Goal: Task Accomplishment & Management: Complete application form

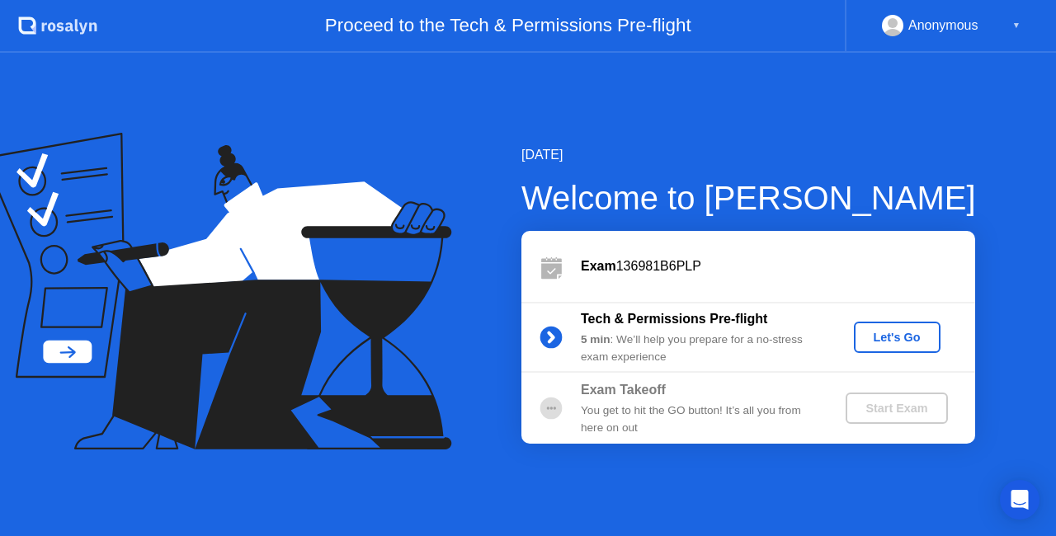
click at [901, 337] on div "Let's Go" at bounding box center [896, 337] width 73 height 13
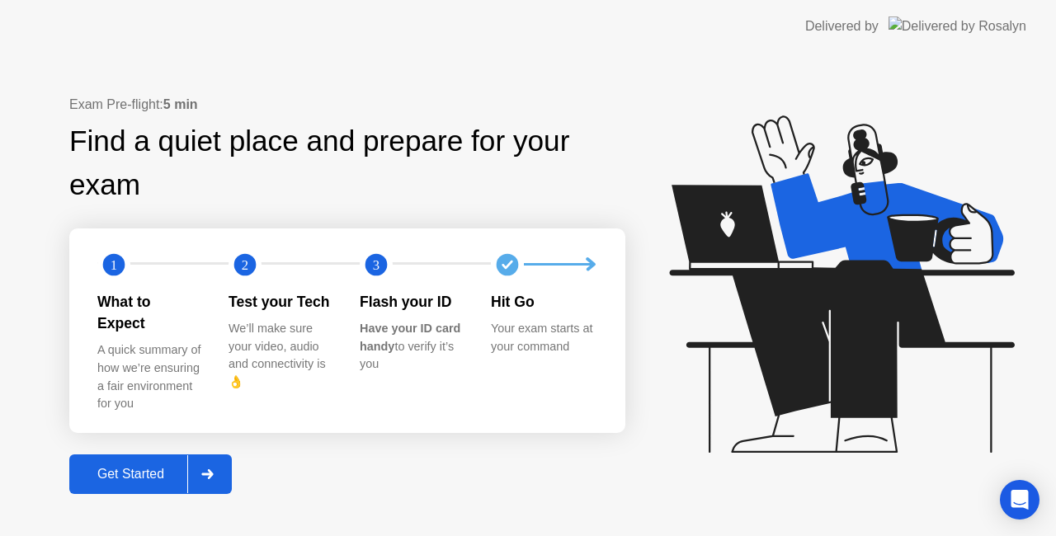
click at [156, 467] on div "Get Started" at bounding box center [130, 474] width 113 height 15
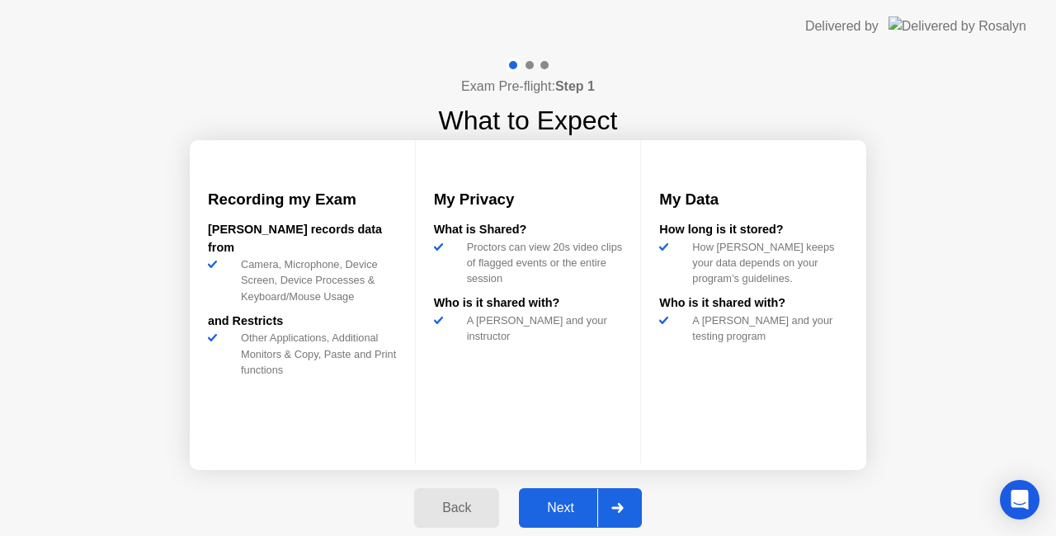
click at [549, 522] on button "Next" at bounding box center [580, 508] width 123 height 40
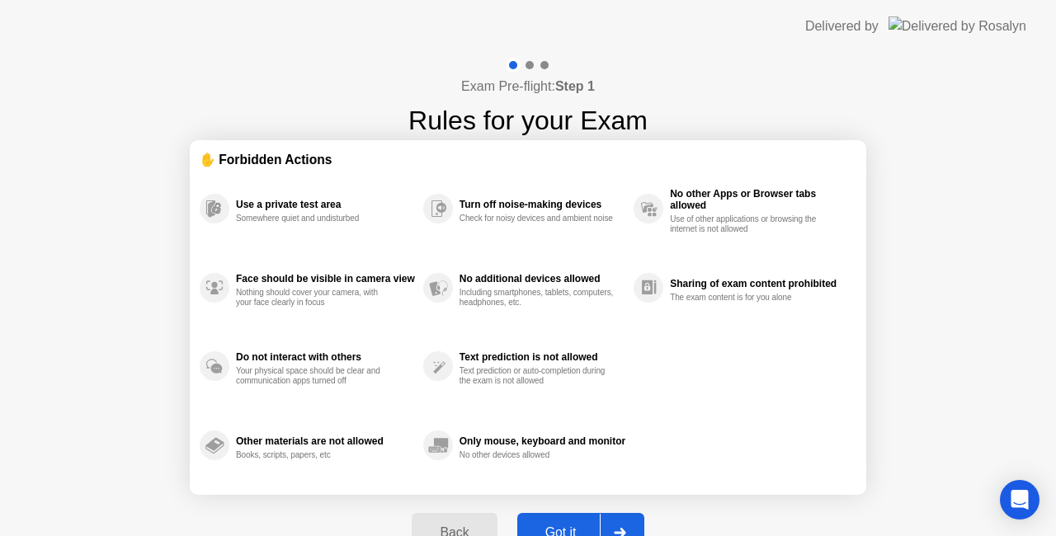
click at [559, 526] on div "Got it" at bounding box center [561, 533] width 78 height 15
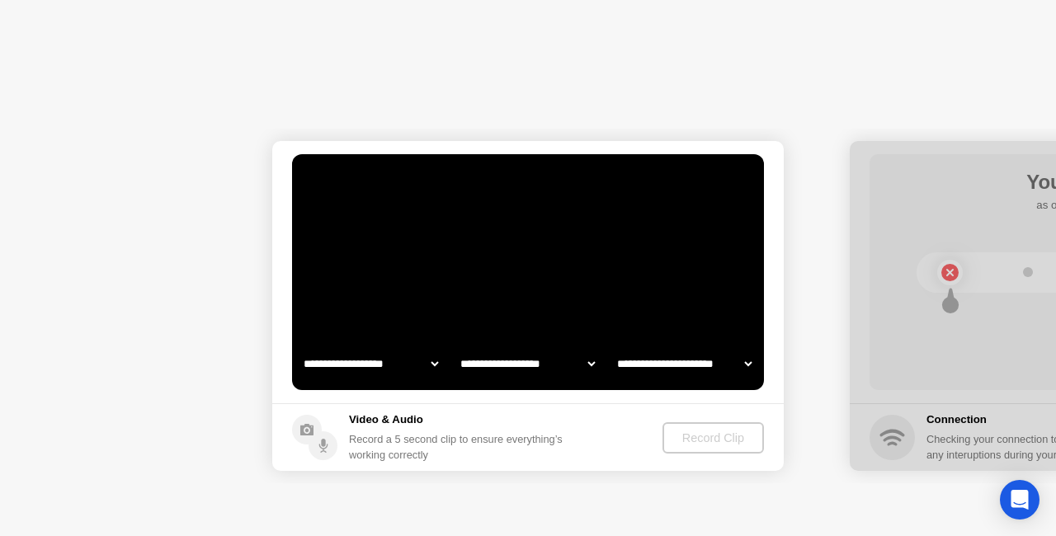
select select "**********"
select select "*******"
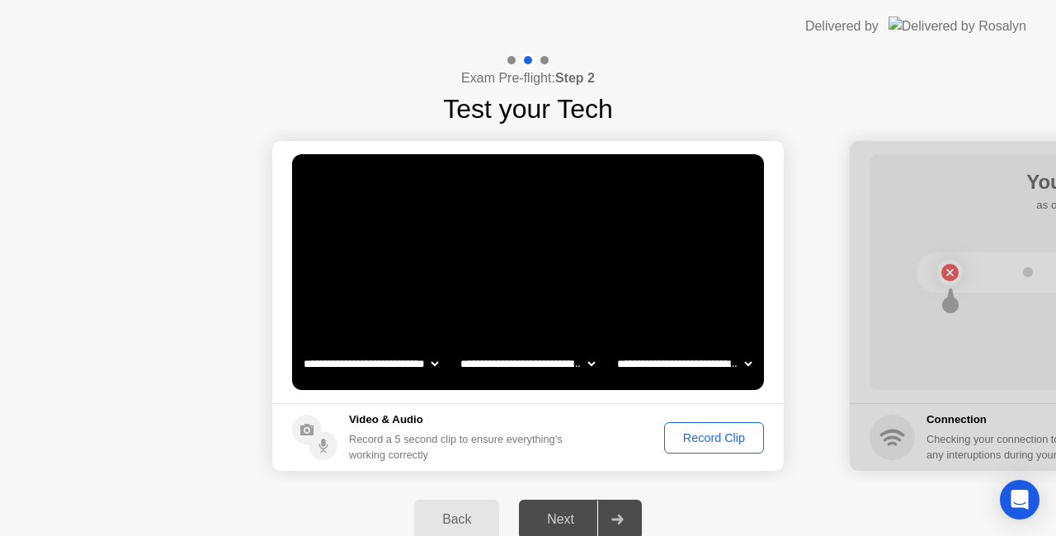
click at [704, 436] on div "Record Clip" at bounding box center [714, 437] width 88 height 13
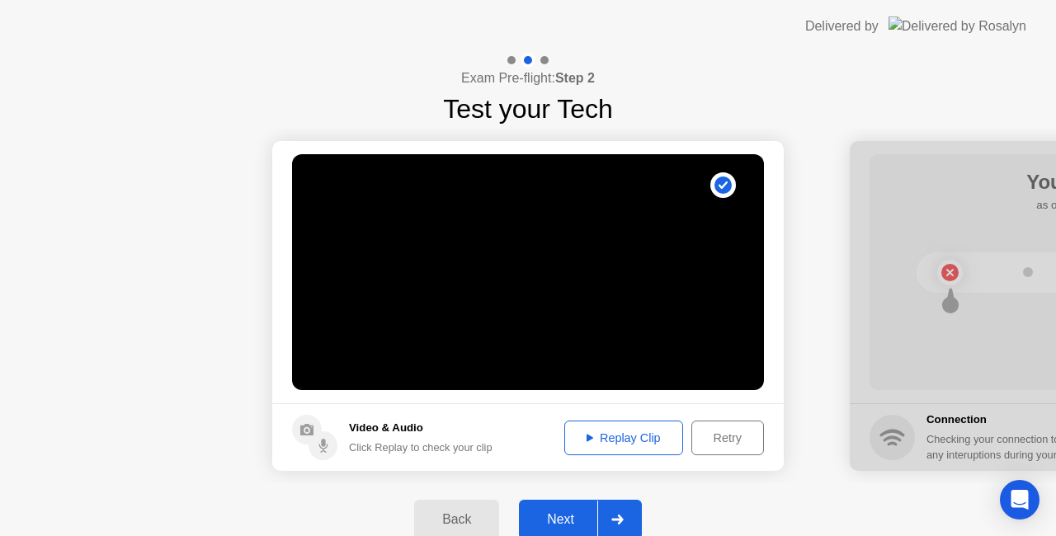
click at [573, 512] on div "Next" at bounding box center [560, 519] width 73 height 15
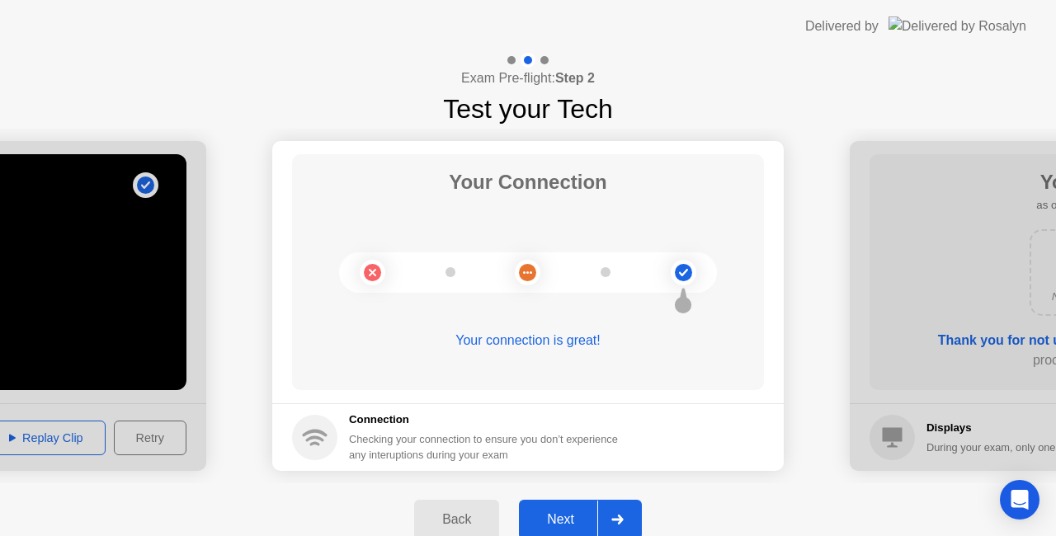
click at [573, 512] on div "Next" at bounding box center [560, 519] width 73 height 15
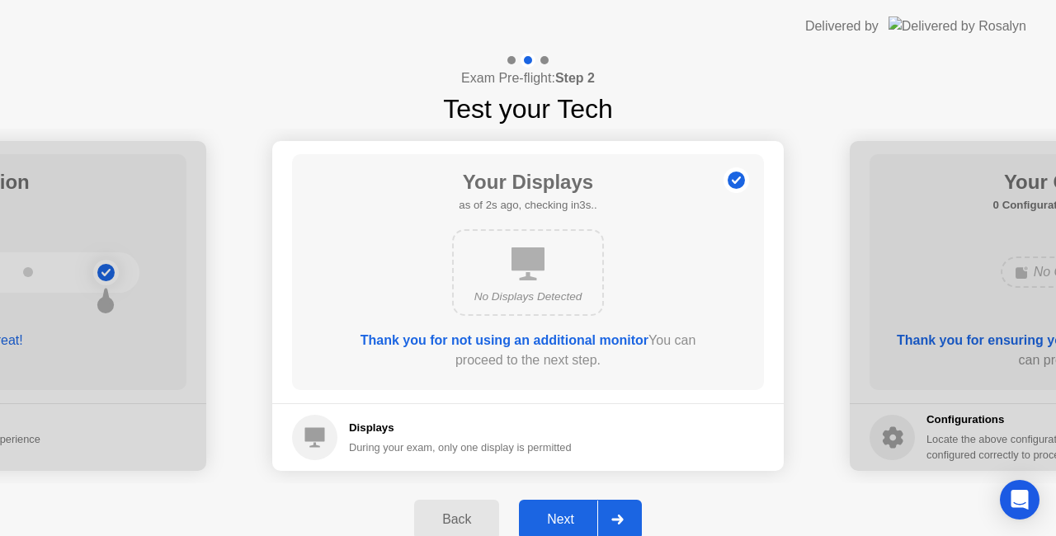
click at [573, 512] on div "Next" at bounding box center [560, 519] width 73 height 15
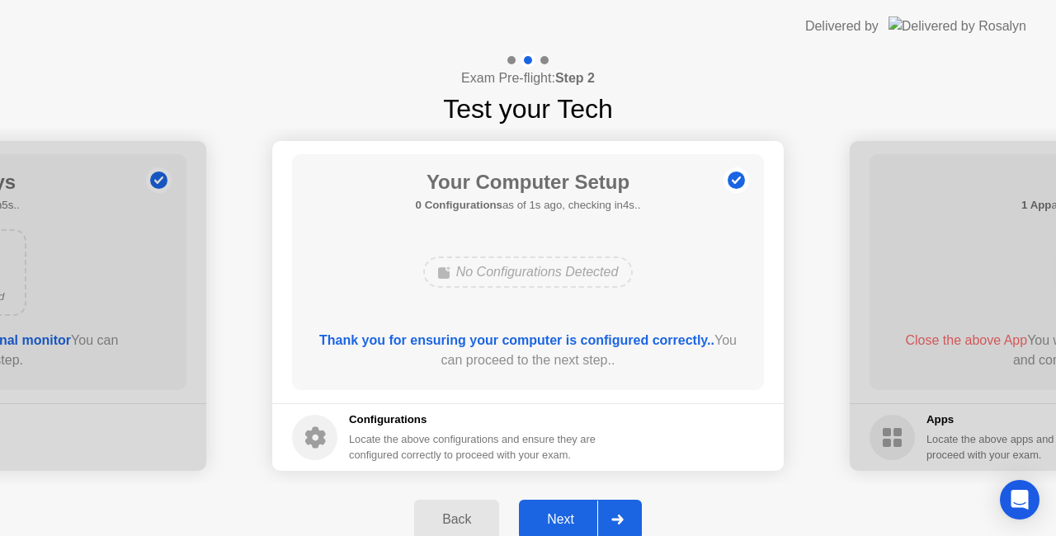
click at [573, 512] on div "Next" at bounding box center [560, 519] width 73 height 15
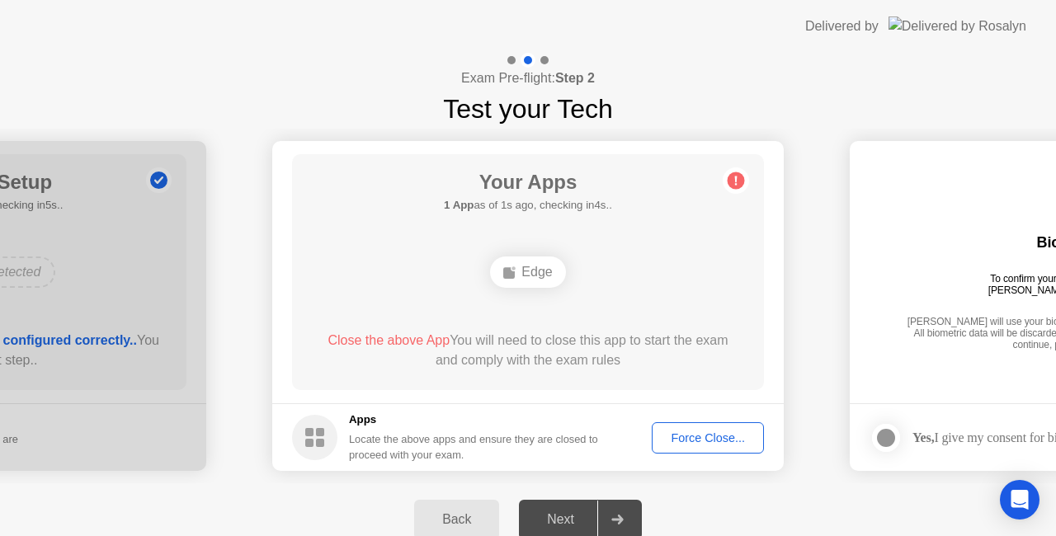
click at [677, 440] on div "Force Close..." at bounding box center [708, 437] width 101 height 13
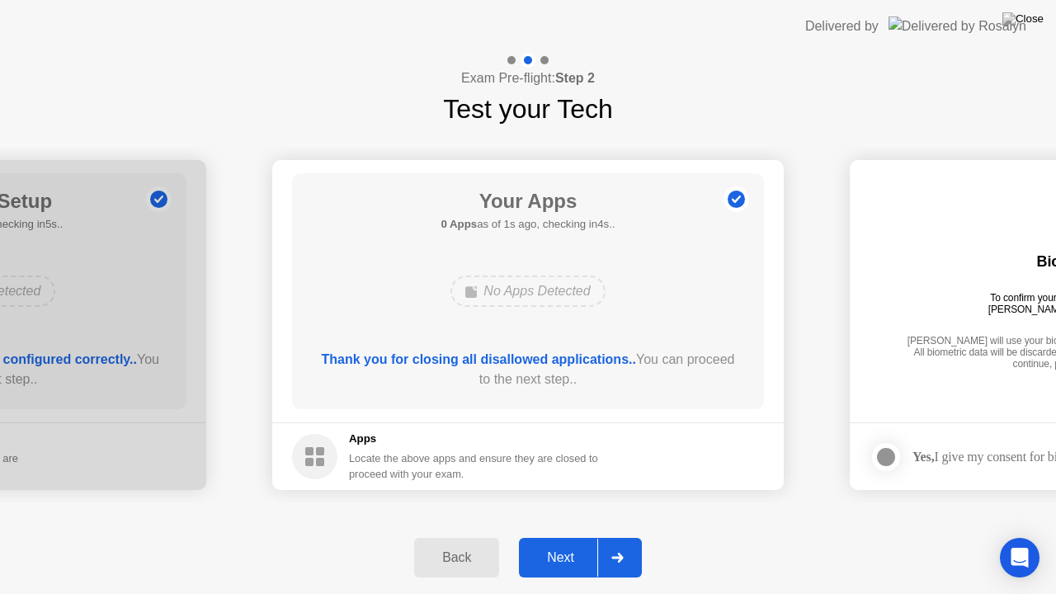
click at [556, 535] on div "Next" at bounding box center [560, 557] width 73 height 15
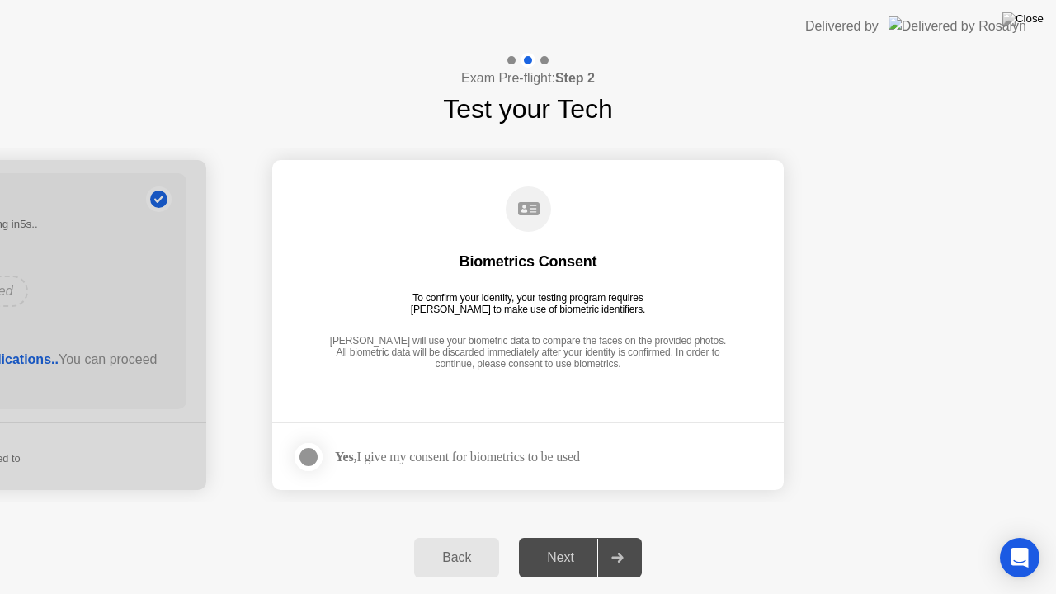
click at [520, 455] on div "Yes, I give my consent for biometrics to be used" at bounding box center [457, 457] width 245 height 16
click at [305, 460] on div at bounding box center [309, 457] width 20 height 20
click at [559, 535] on div "Next" at bounding box center [560, 557] width 73 height 15
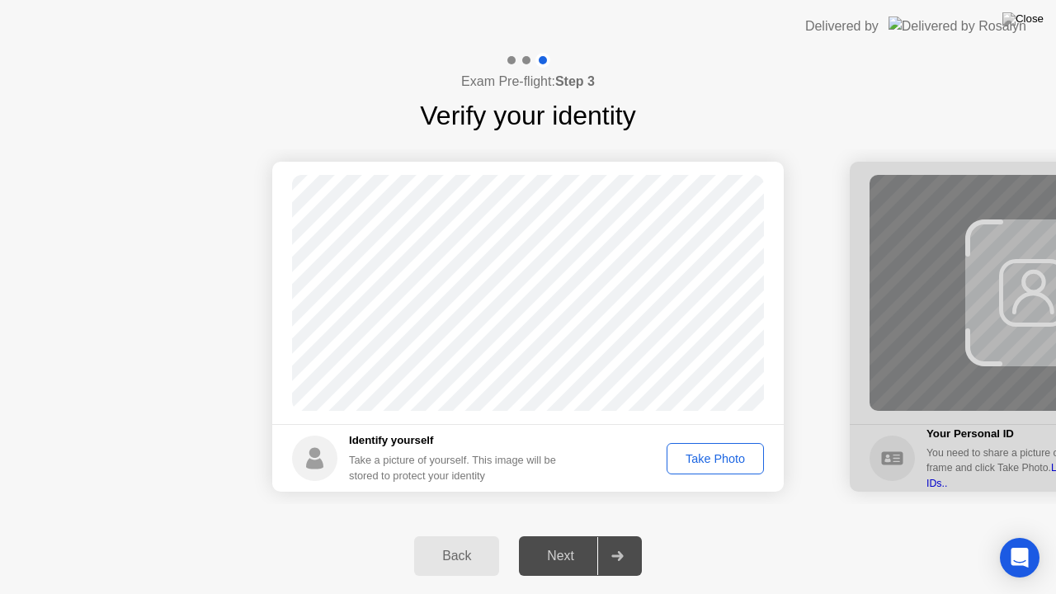
click at [697, 456] on div "Take Photo" at bounding box center [715, 458] width 86 height 13
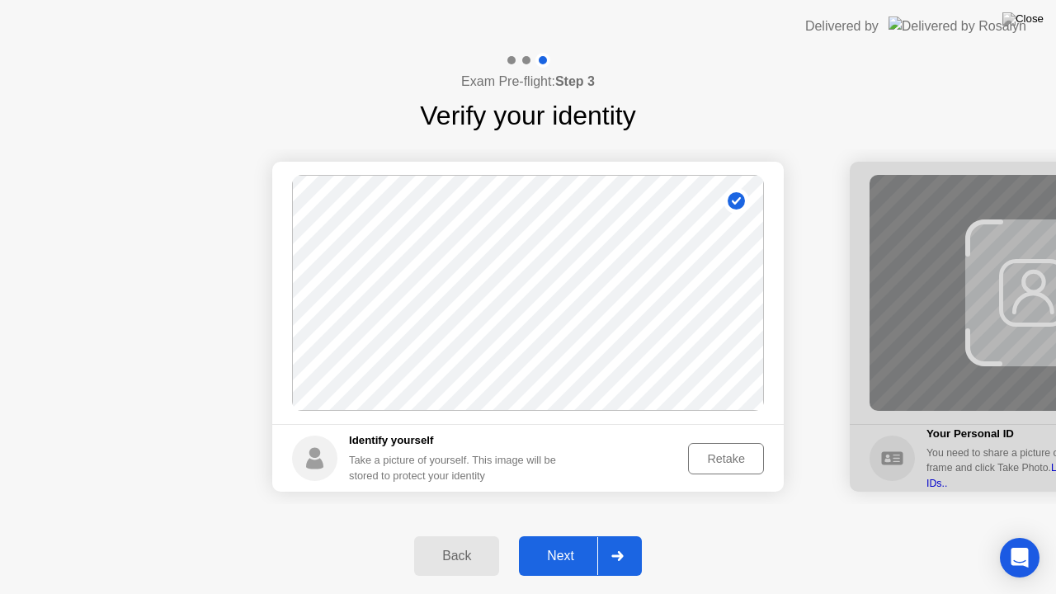
click at [564, 535] on button "Next" at bounding box center [580, 556] width 123 height 40
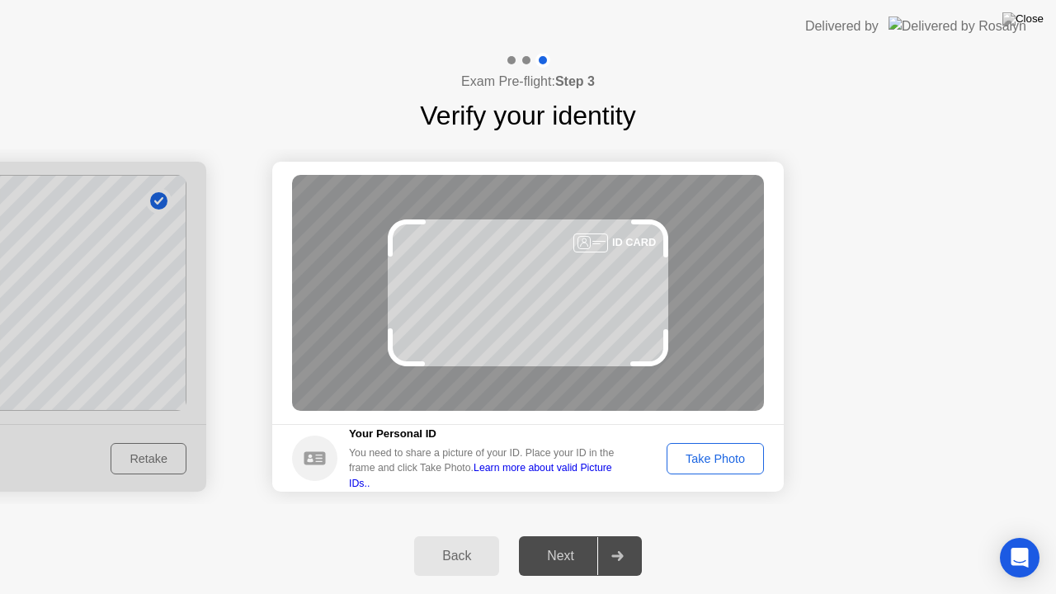
click at [705, 452] on div "Take Photo" at bounding box center [715, 458] width 86 height 13
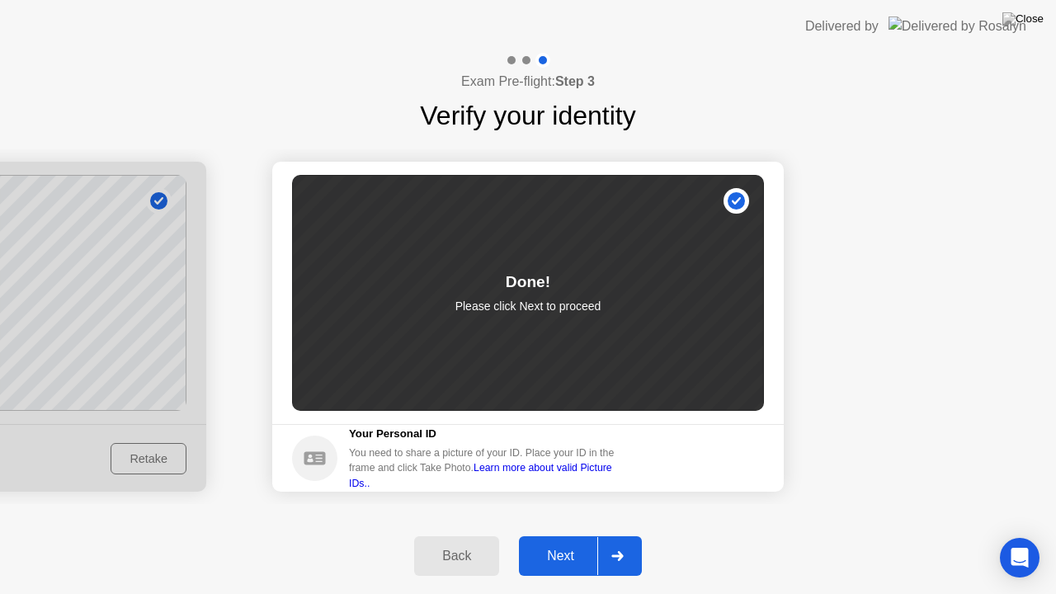
click at [581, 535] on div "Next" at bounding box center [560, 556] width 73 height 15
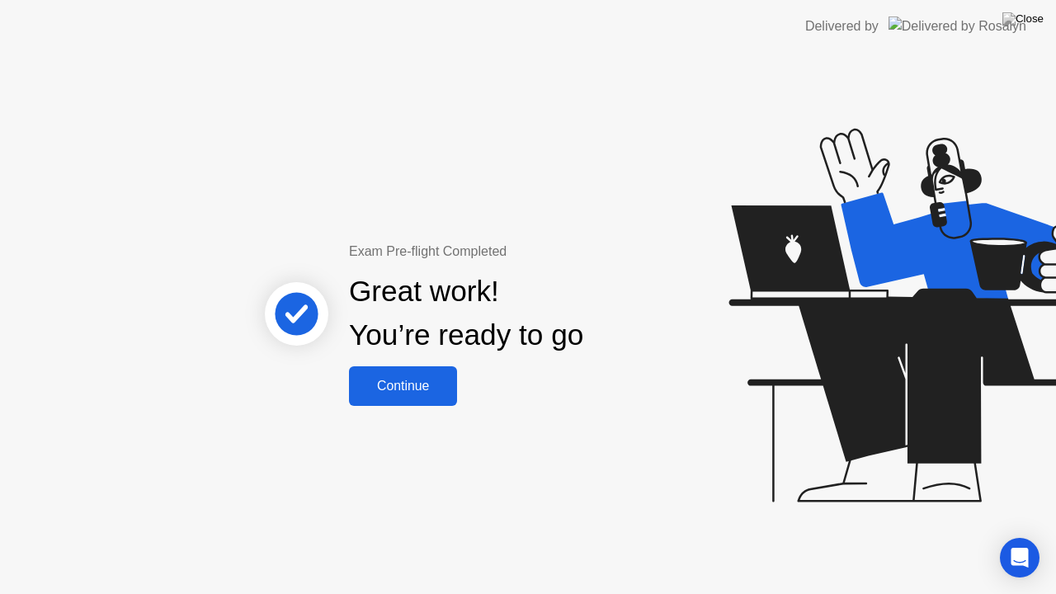
click at [431, 384] on div "Continue" at bounding box center [403, 386] width 98 height 15
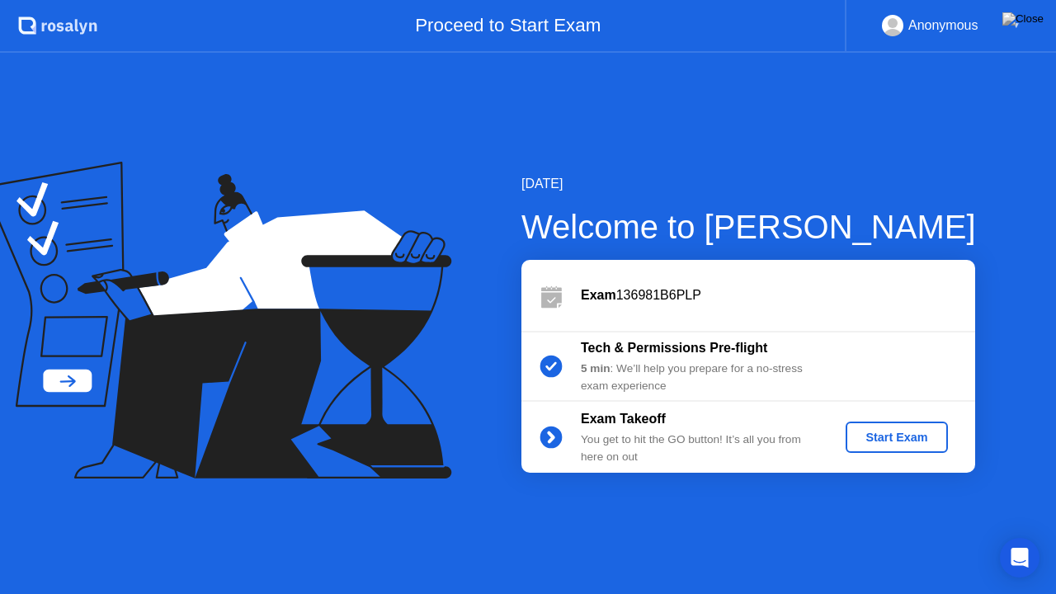
click at [889, 431] on div "Start Exam" at bounding box center [896, 437] width 88 height 13
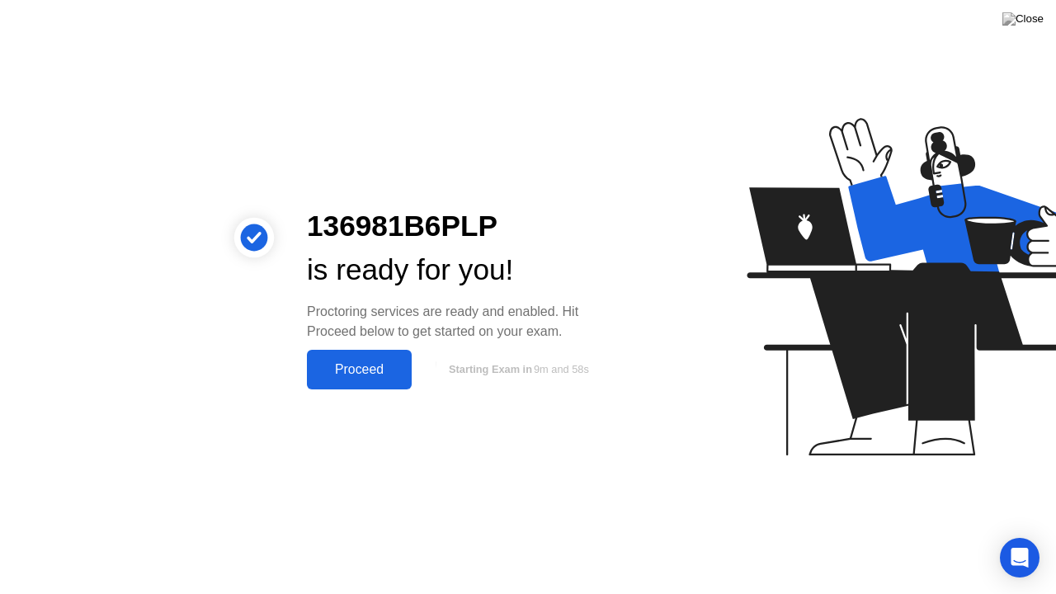
click at [372, 355] on button "Proceed" at bounding box center [359, 370] width 105 height 40
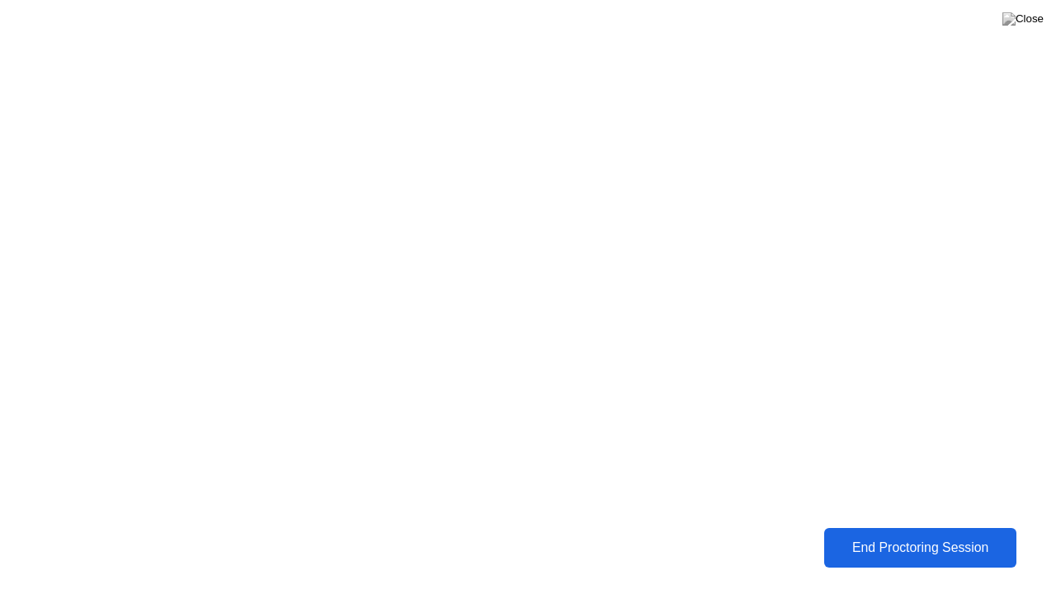
click at [909, 535] on button "End Proctoring Session" at bounding box center [920, 548] width 193 height 40
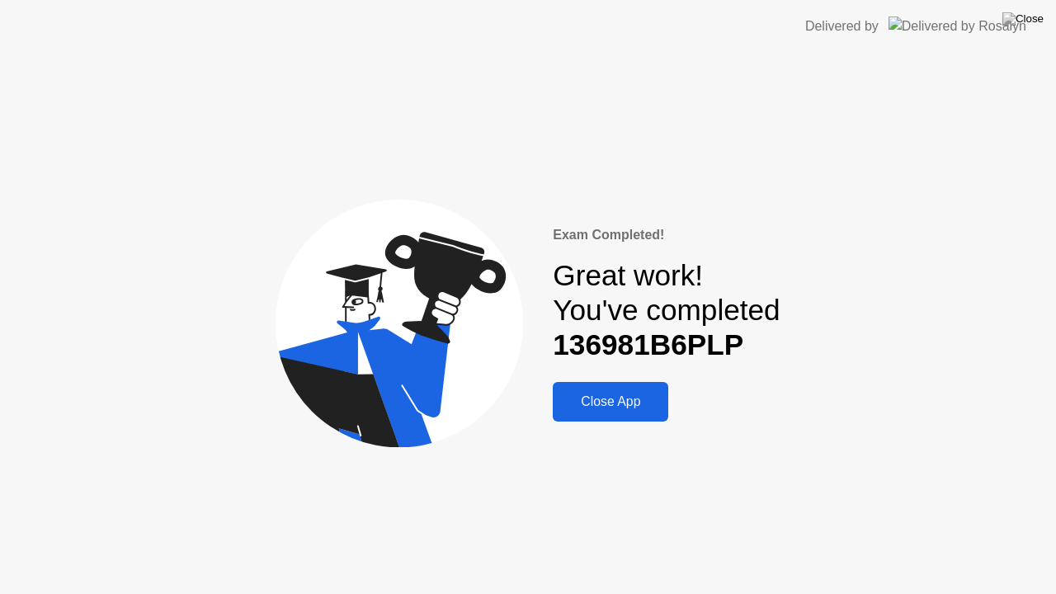
click at [620, 409] on div "Close App" at bounding box center [611, 401] width 106 height 15
